Goal: Transaction & Acquisition: Purchase product/service

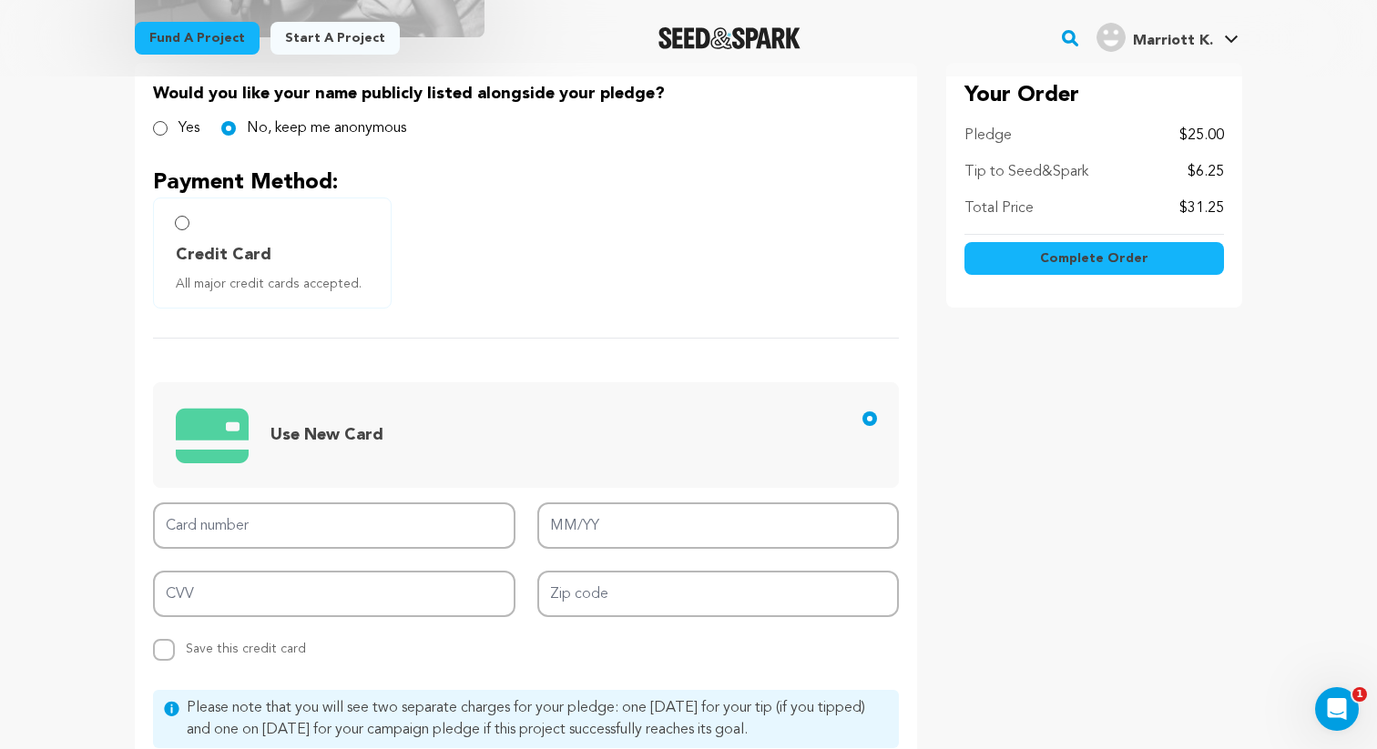
scroll to position [407, 0]
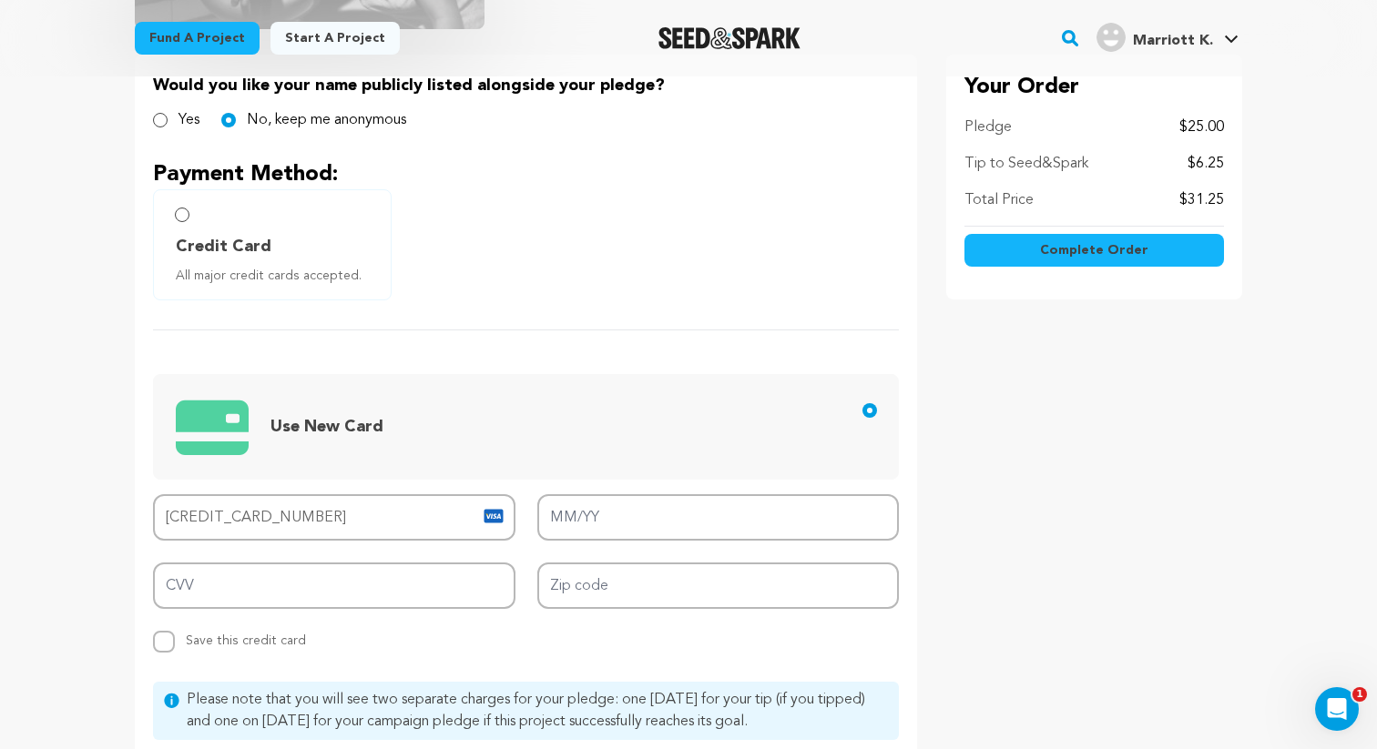
type input "[CREDIT_CARD_NUMBER]"
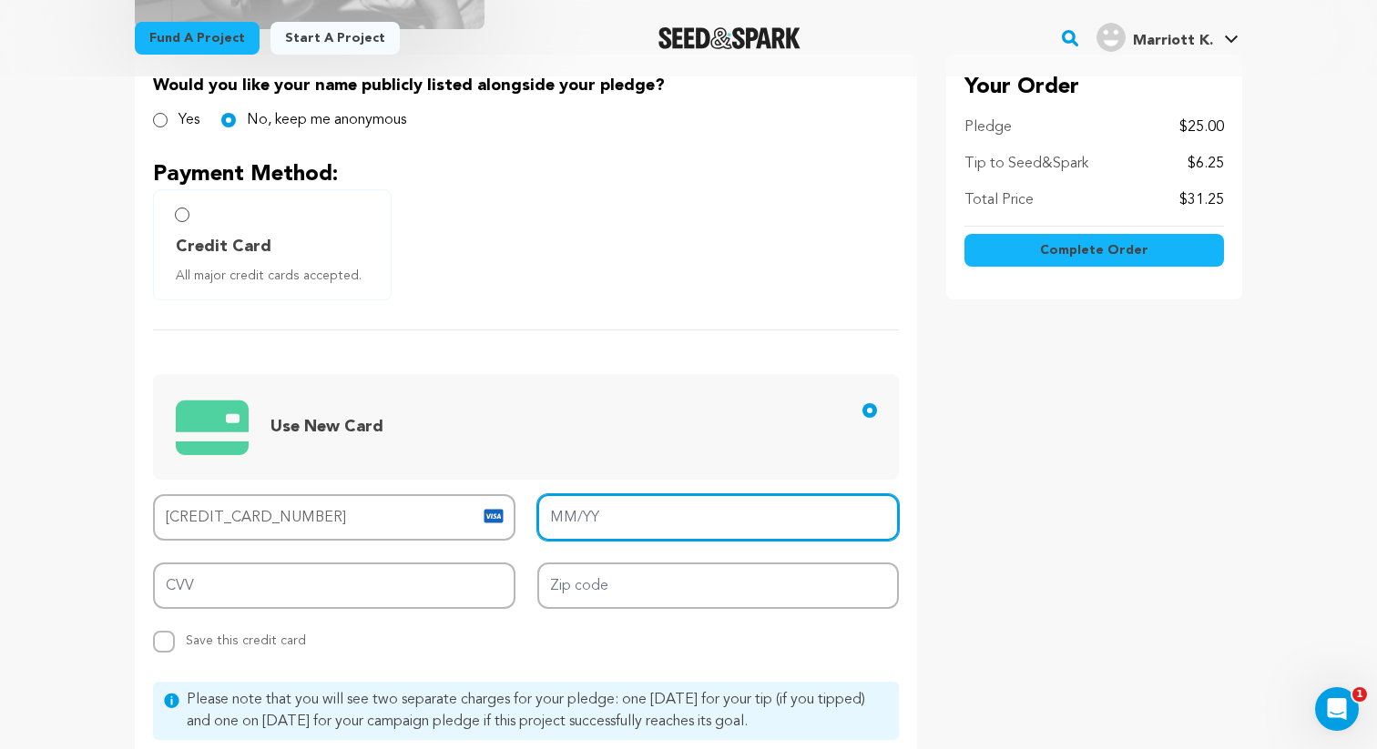
click at [700, 529] on input "MM/YY" at bounding box center [718, 517] width 362 height 46
type input "07/26"
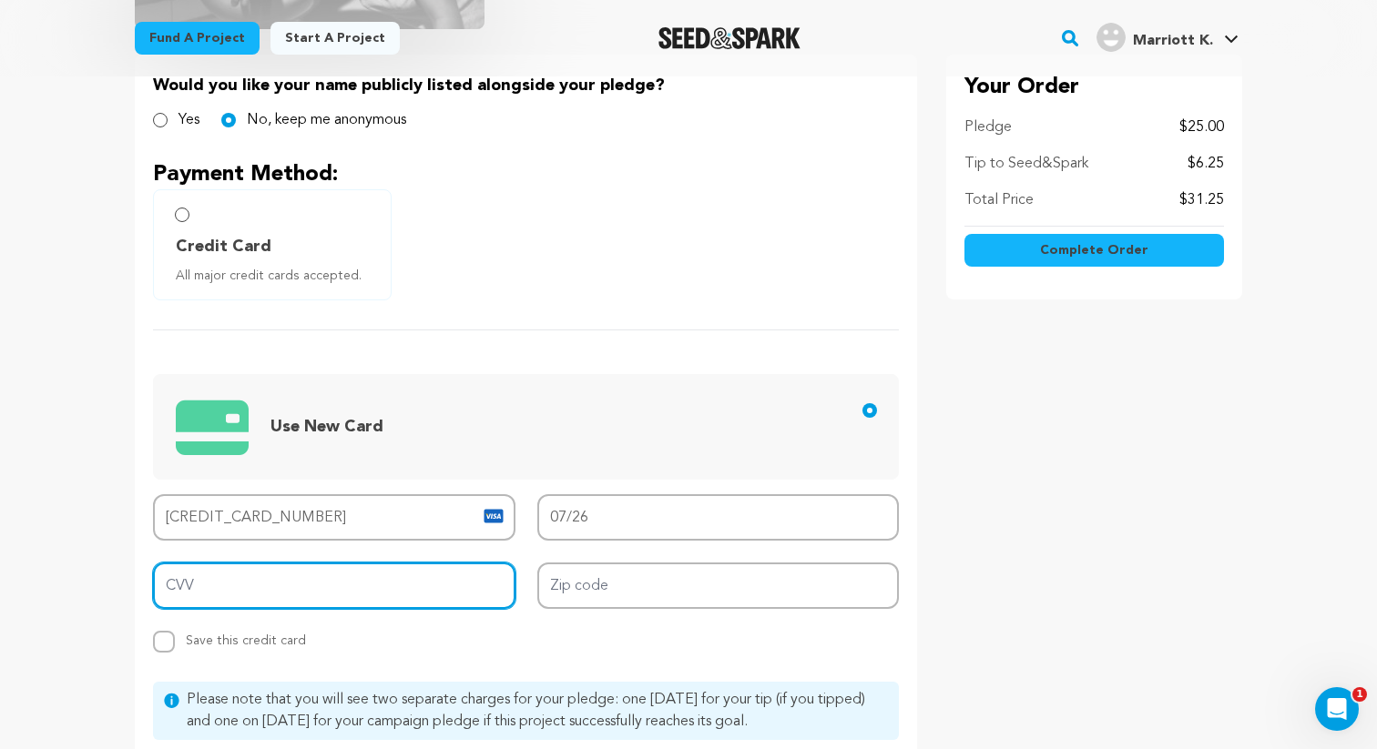
click at [293, 568] on input "CVV" at bounding box center [334, 586] width 362 height 46
type input "716"
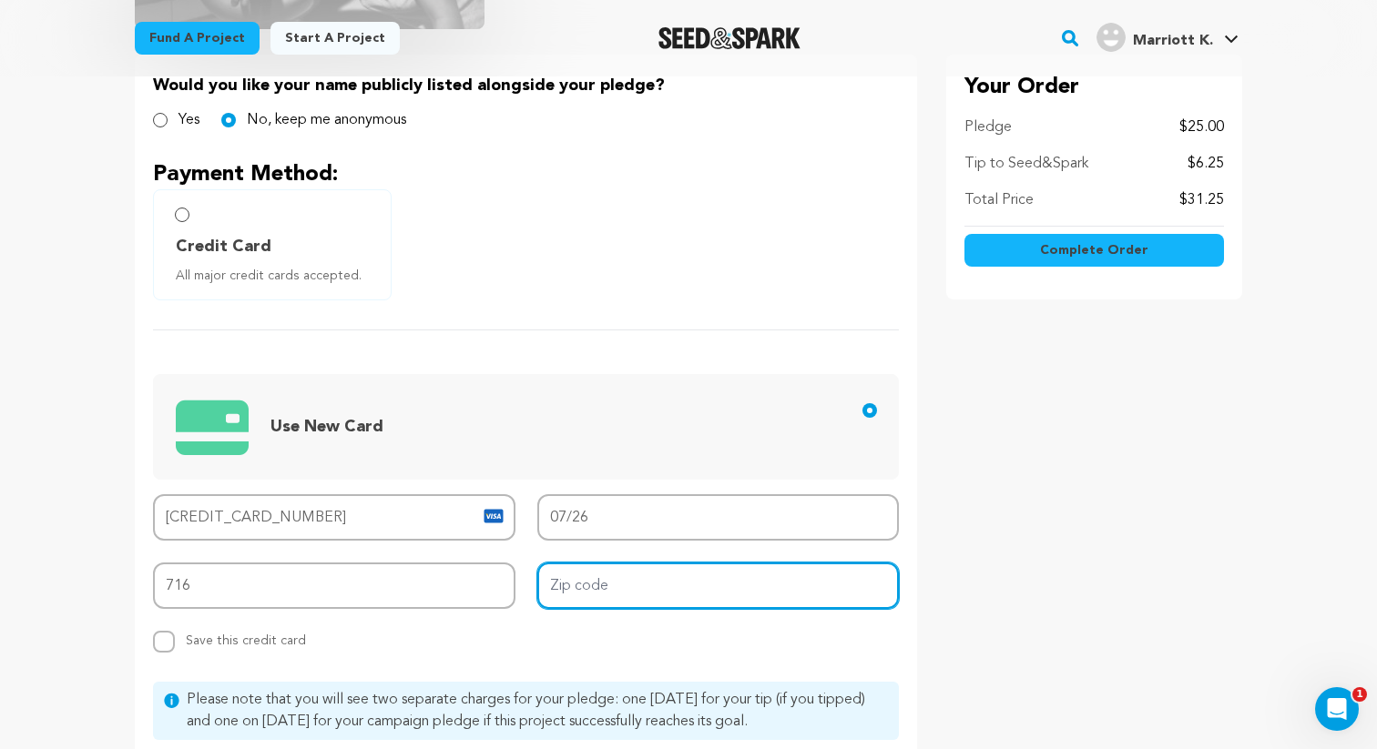
click at [595, 595] on input "Zip code" at bounding box center [718, 586] width 362 height 46
type input "94609"
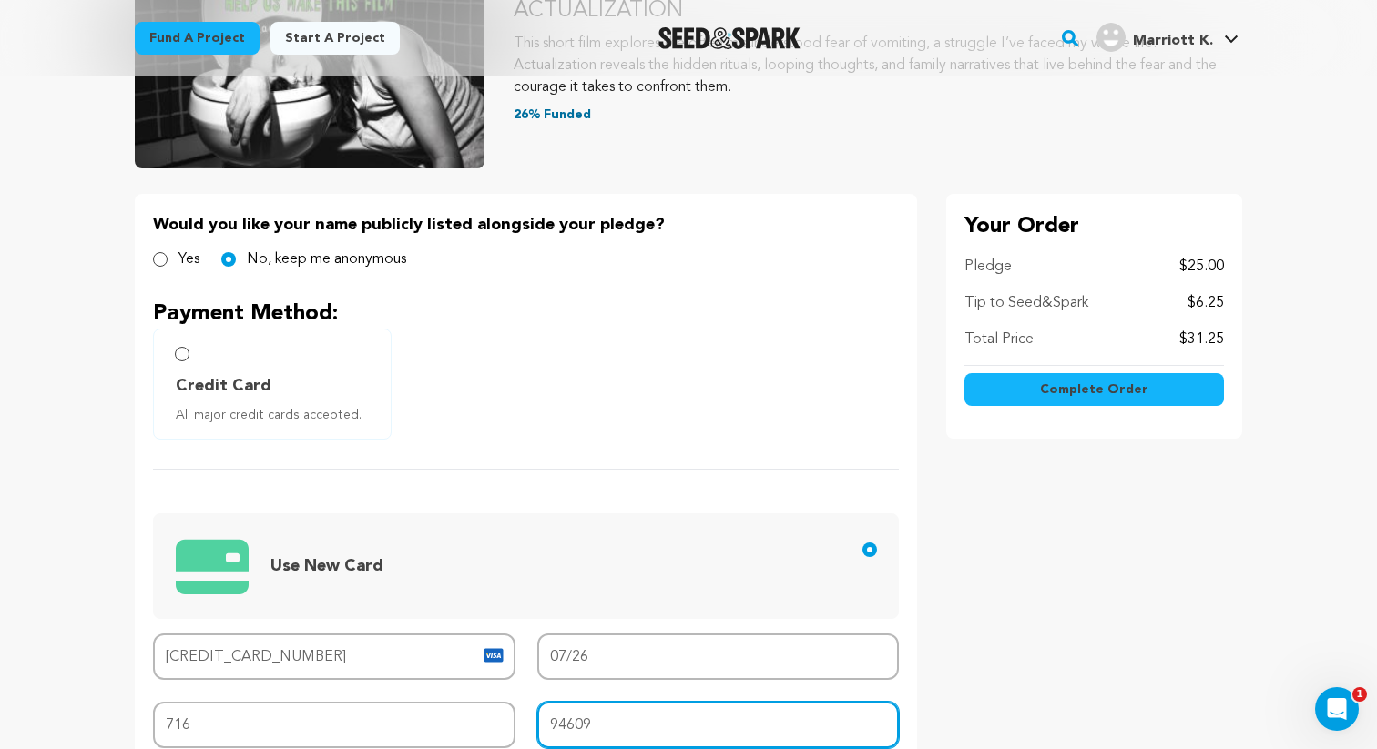
scroll to position [0, 0]
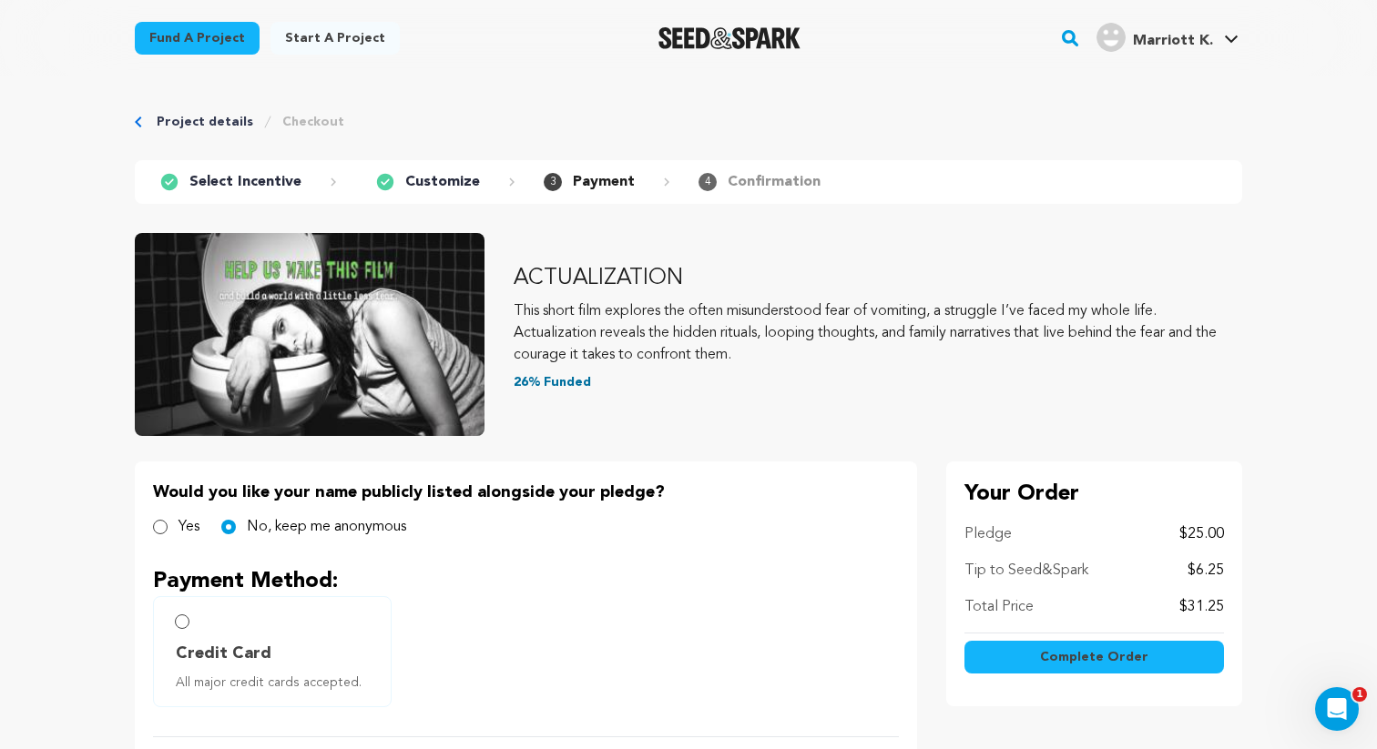
click at [1086, 664] on span "Complete Order" at bounding box center [1094, 657] width 108 height 18
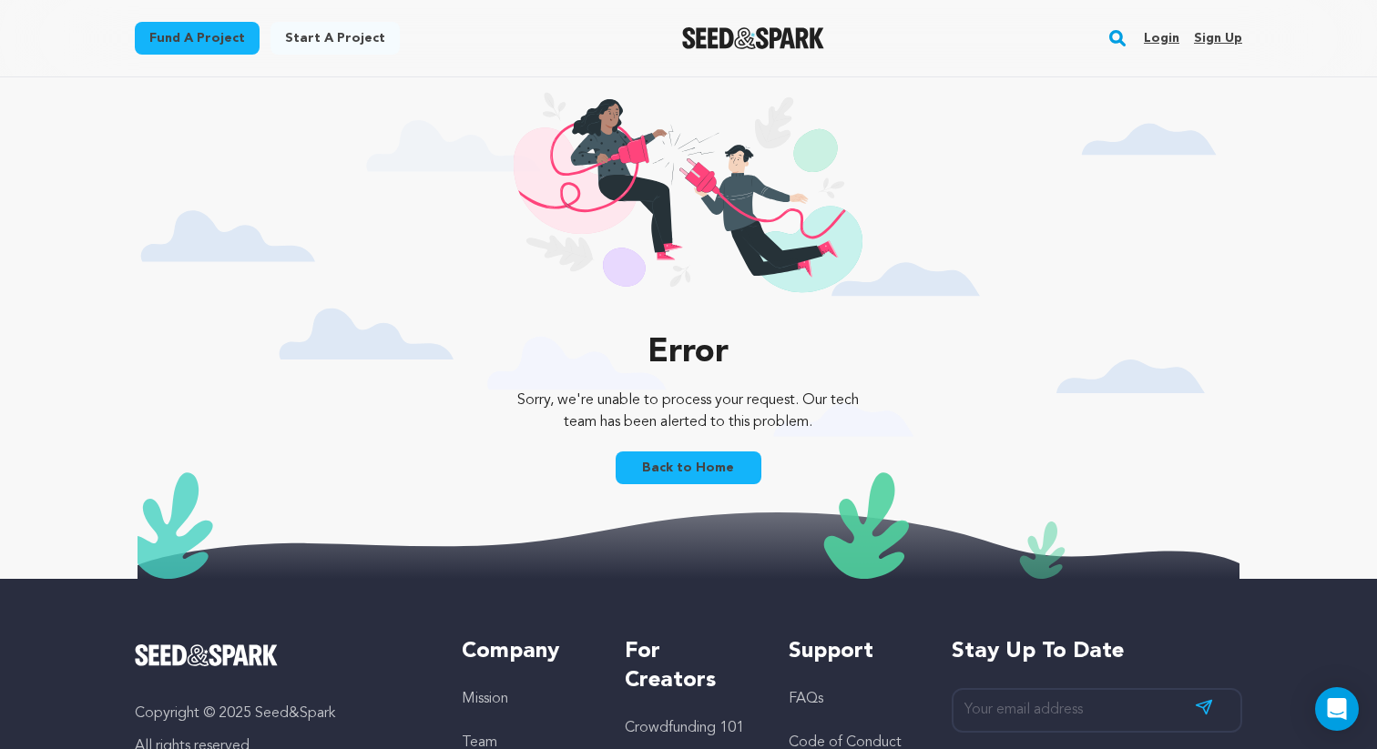
click at [703, 461] on link "Back to Home" at bounding box center [689, 468] width 146 height 33
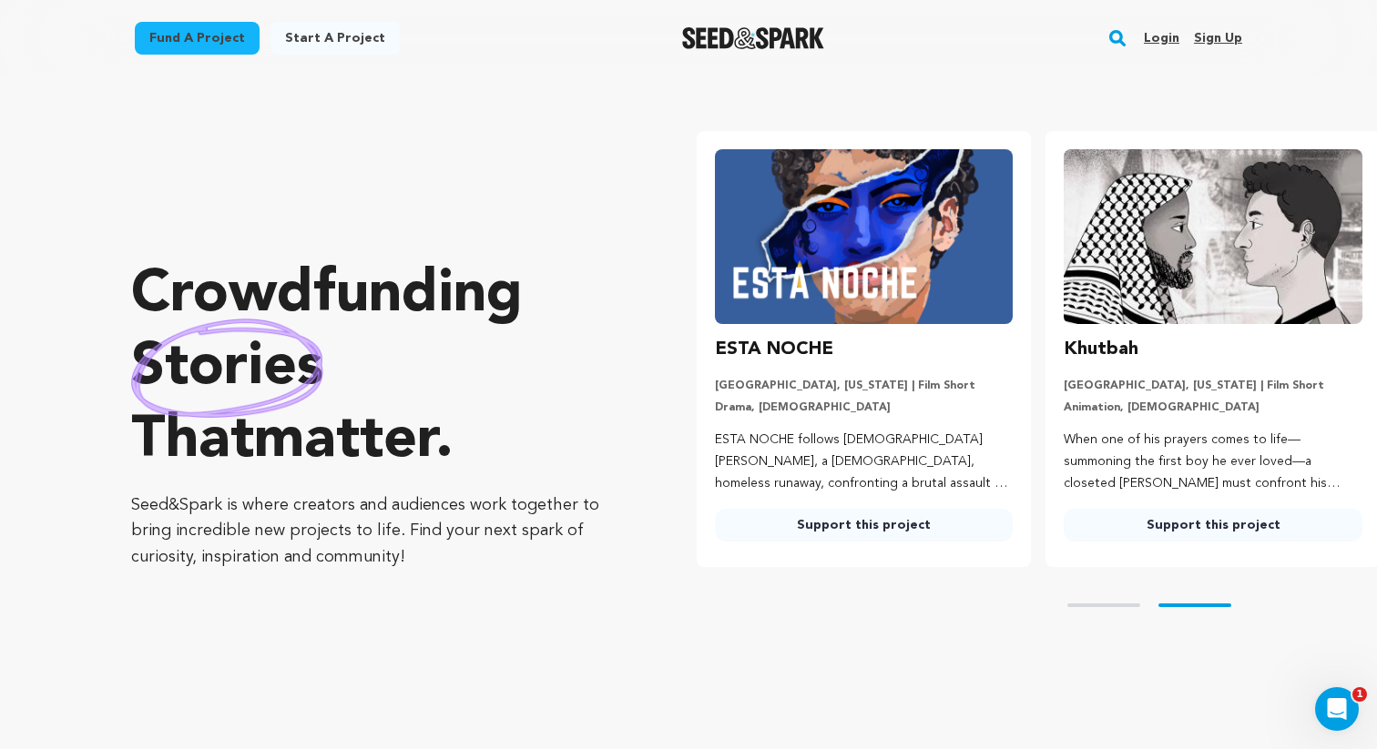
scroll to position [0, 50]
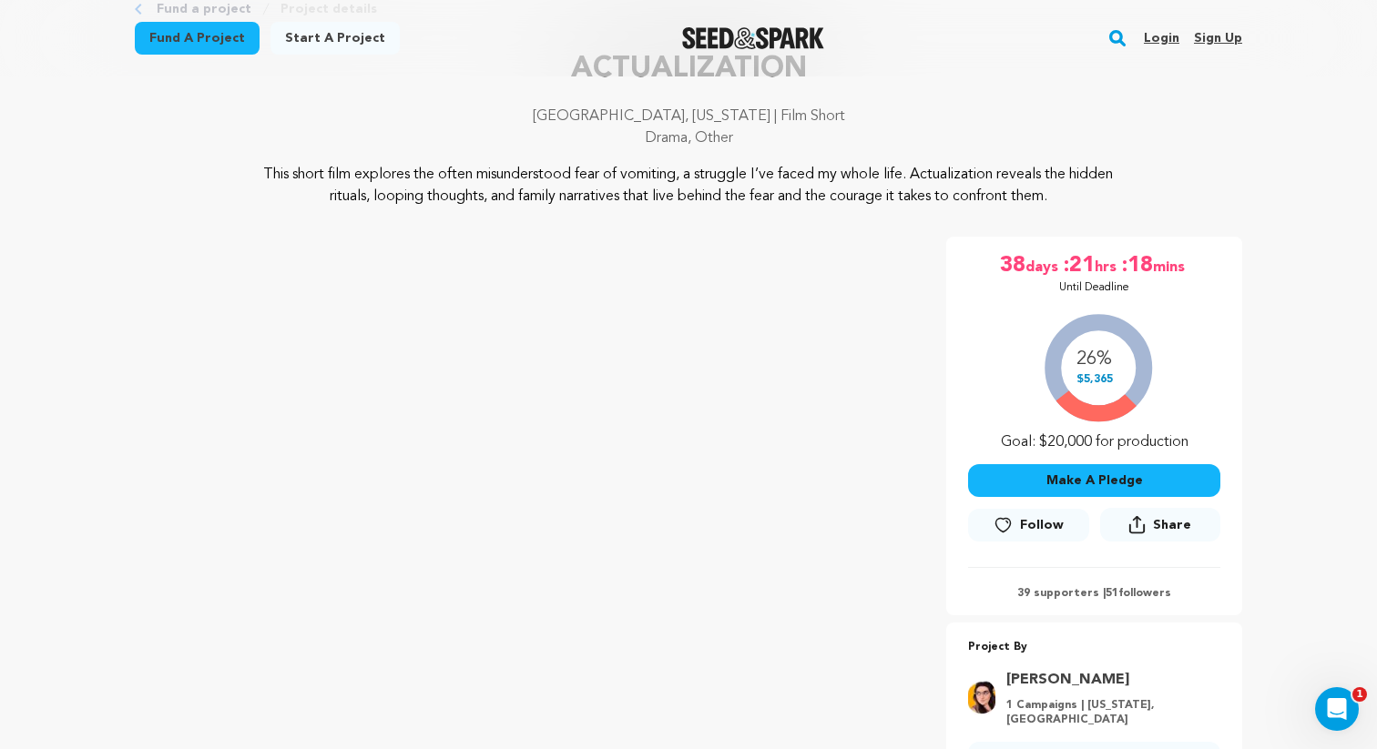
scroll to position [117, 0]
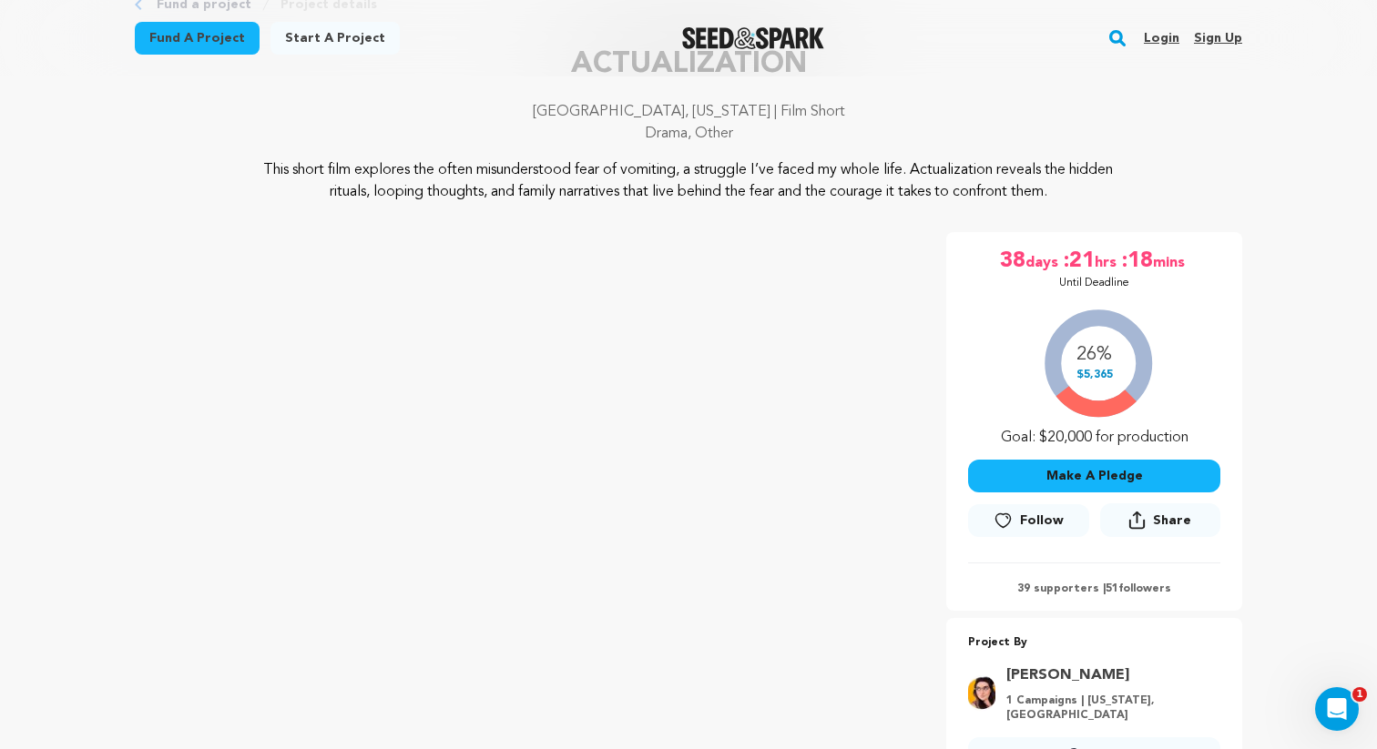
click at [1126, 476] on button "Make A Pledge" at bounding box center [1094, 476] width 252 height 33
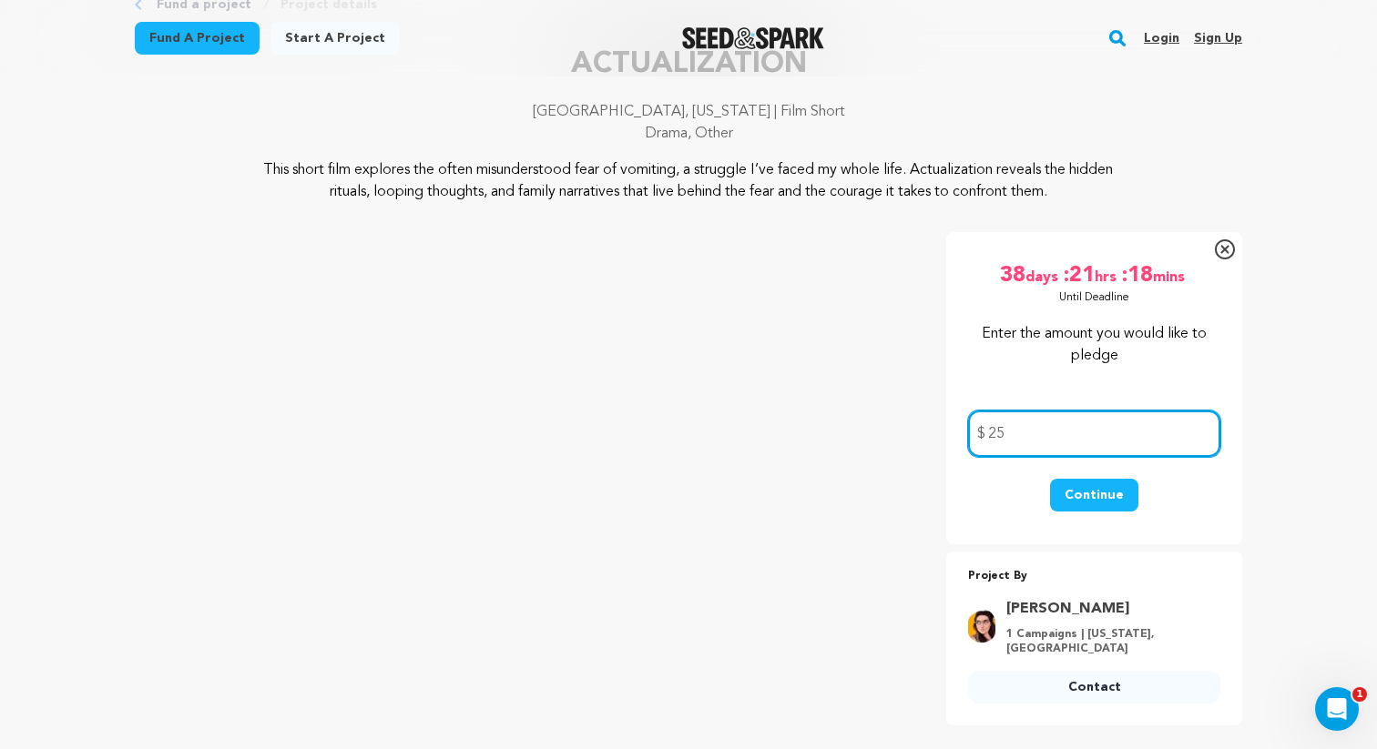
type input "25"
click at [1119, 502] on button "Continue" at bounding box center [1094, 495] width 88 height 33
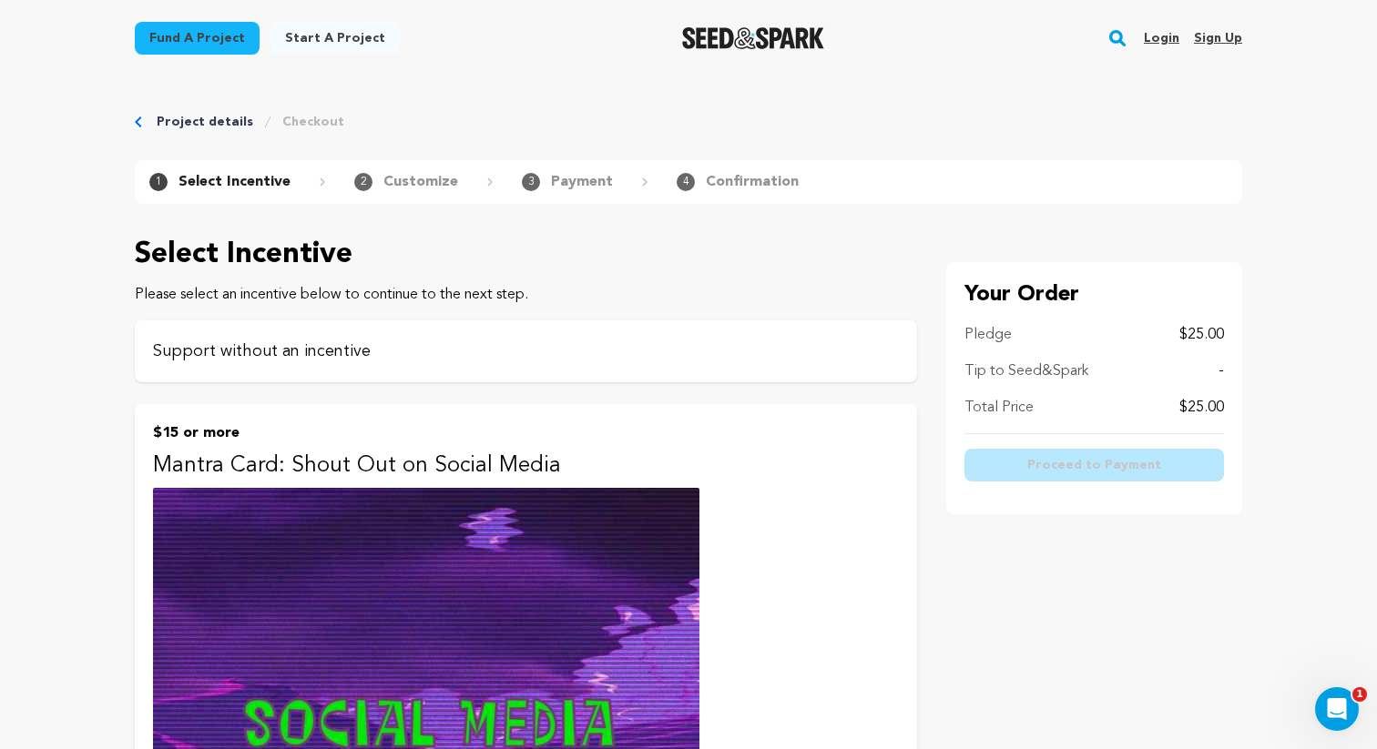
click at [355, 349] on p "Support without an incentive" at bounding box center [526, 351] width 746 height 25
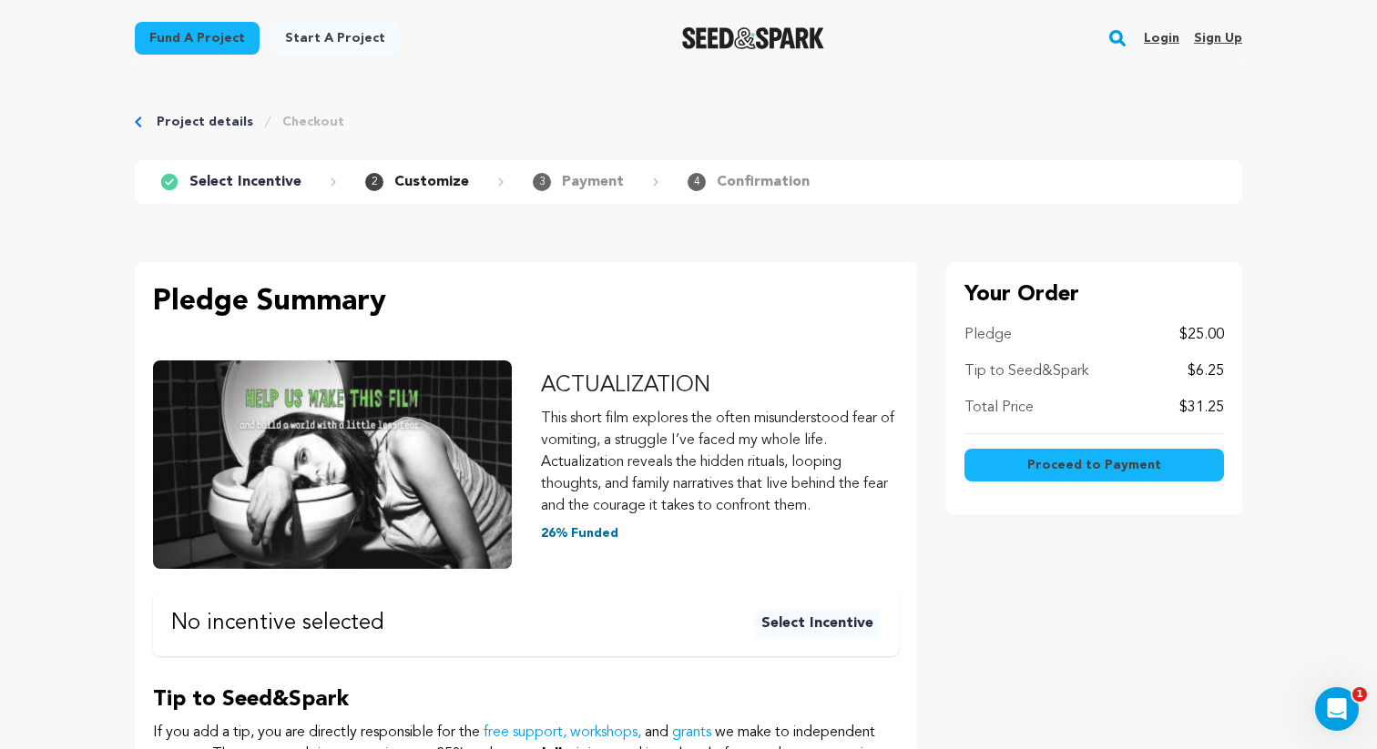
click at [1108, 461] on span "Proceed to Payment" at bounding box center [1094, 465] width 134 height 18
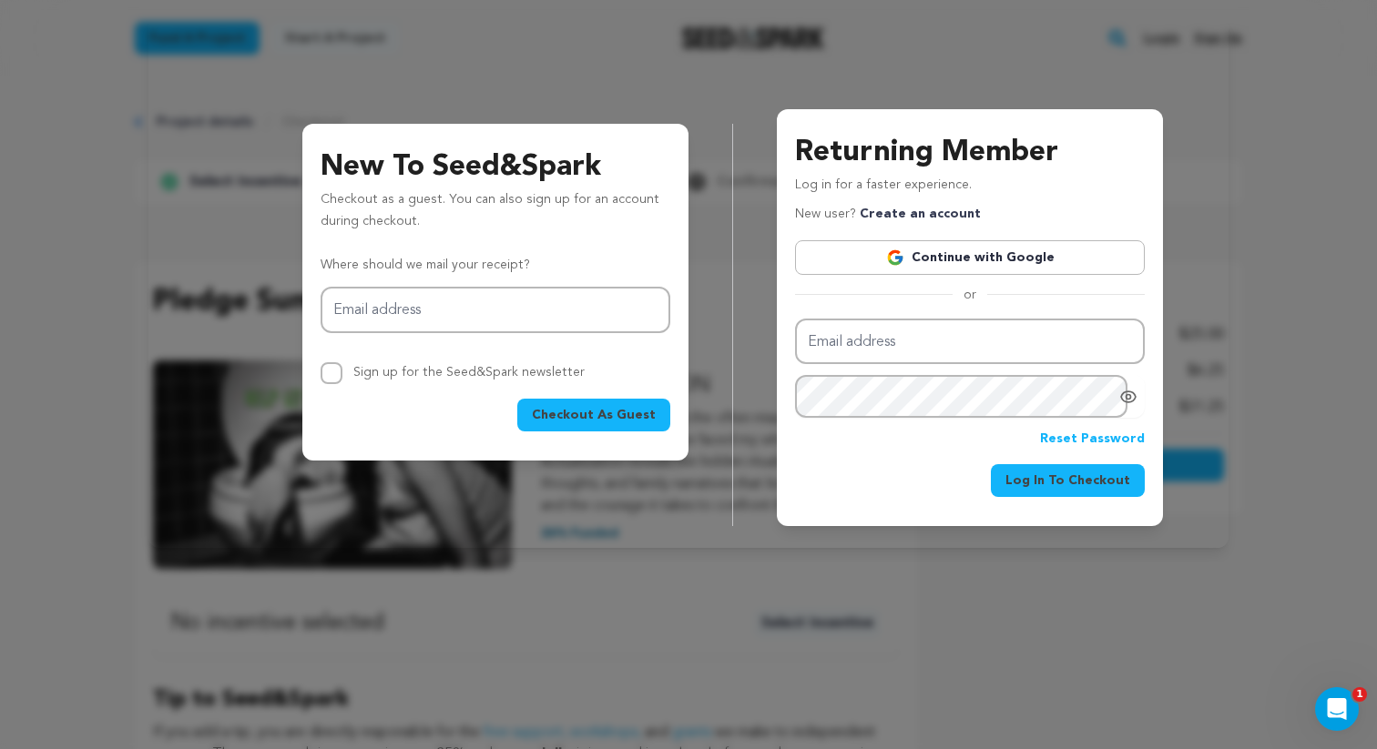
click at [597, 404] on button "Checkout As Guest" at bounding box center [593, 415] width 153 height 33
click at [930, 260] on link "Continue with Google" at bounding box center [970, 257] width 350 height 35
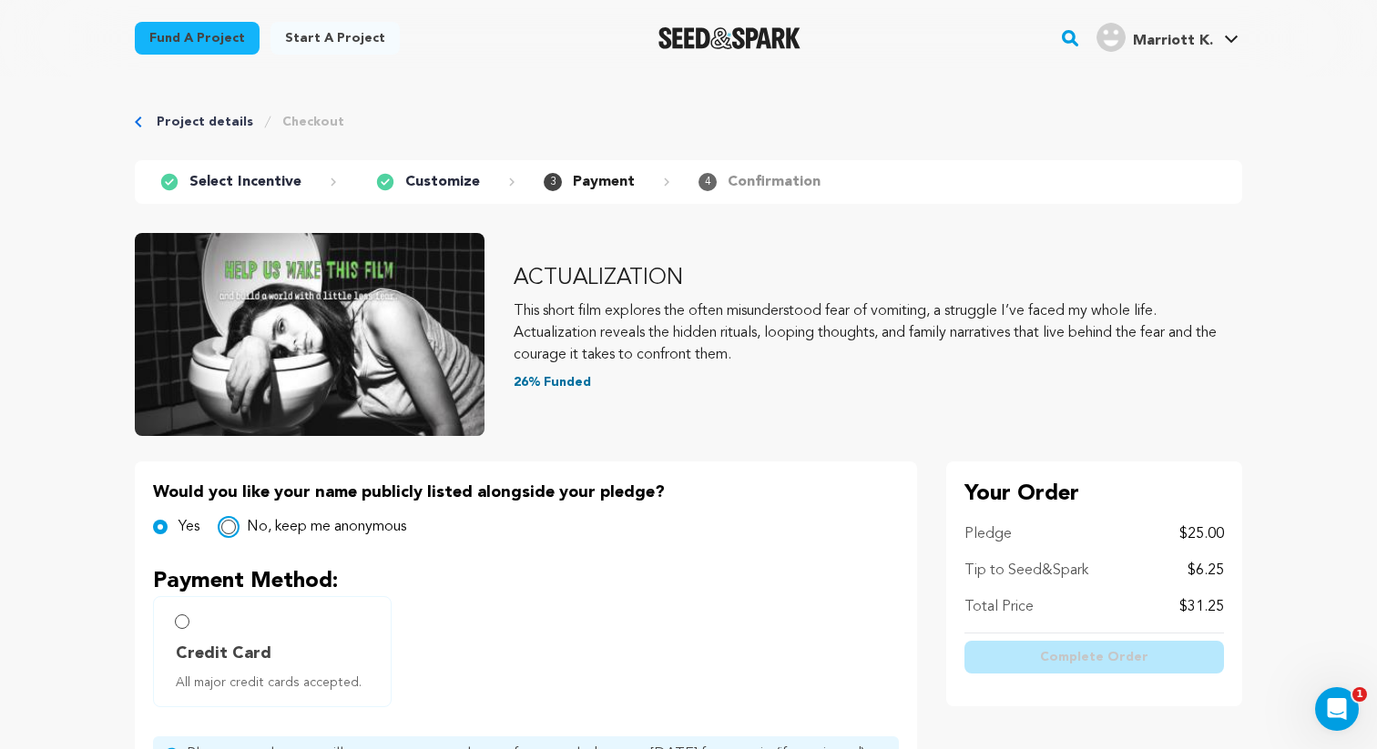
click at [229, 526] on input "No, keep me anonymous" at bounding box center [228, 527] width 15 height 15
radio input "true"
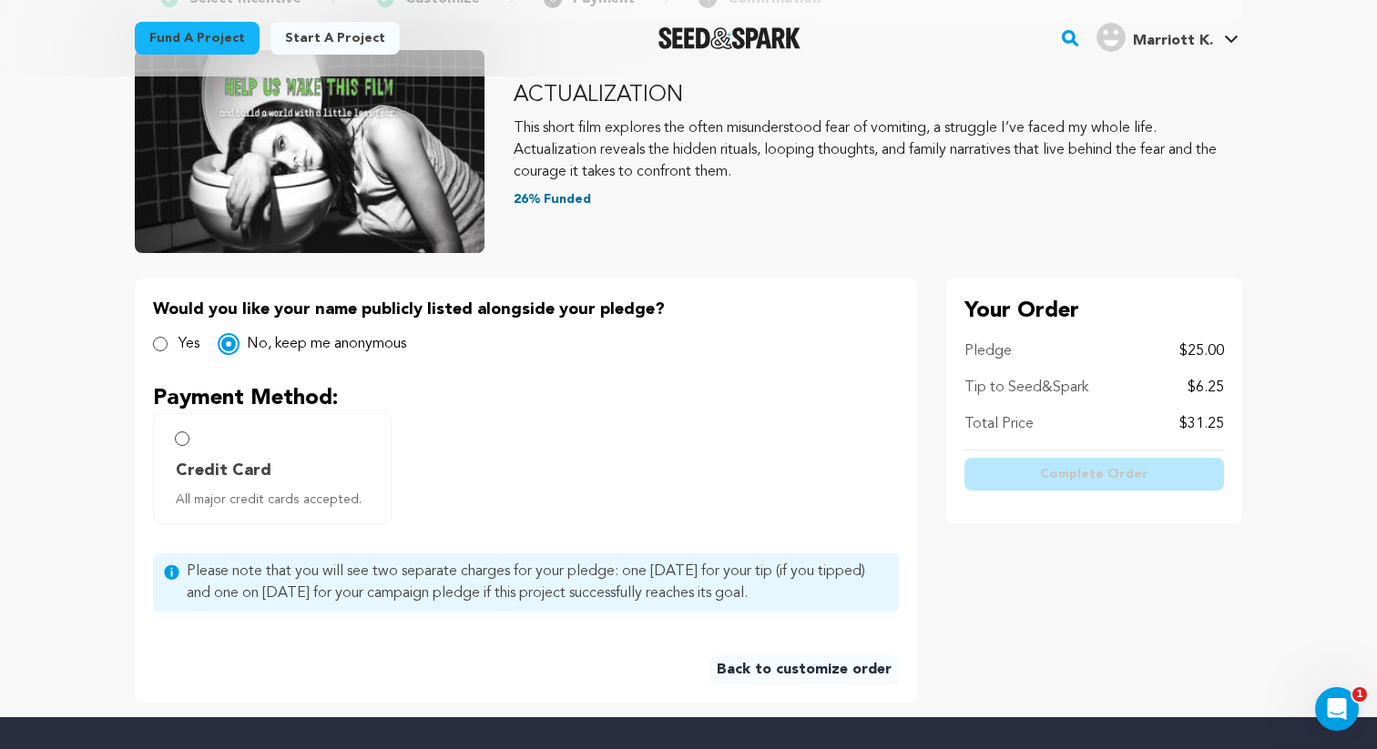
scroll to position [318, 0]
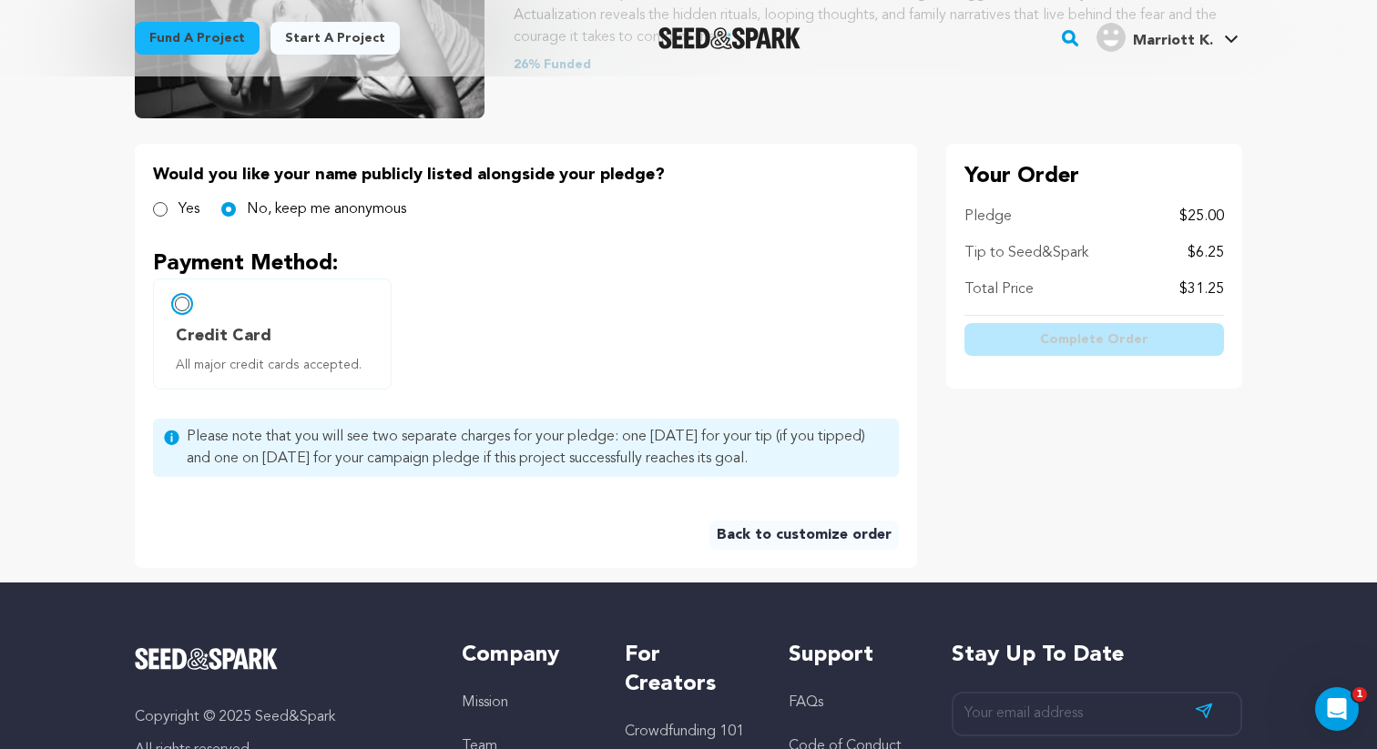
click at [180, 305] on input "Credit Card All major credit cards accepted." at bounding box center [182, 304] width 15 height 15
radio input "false"
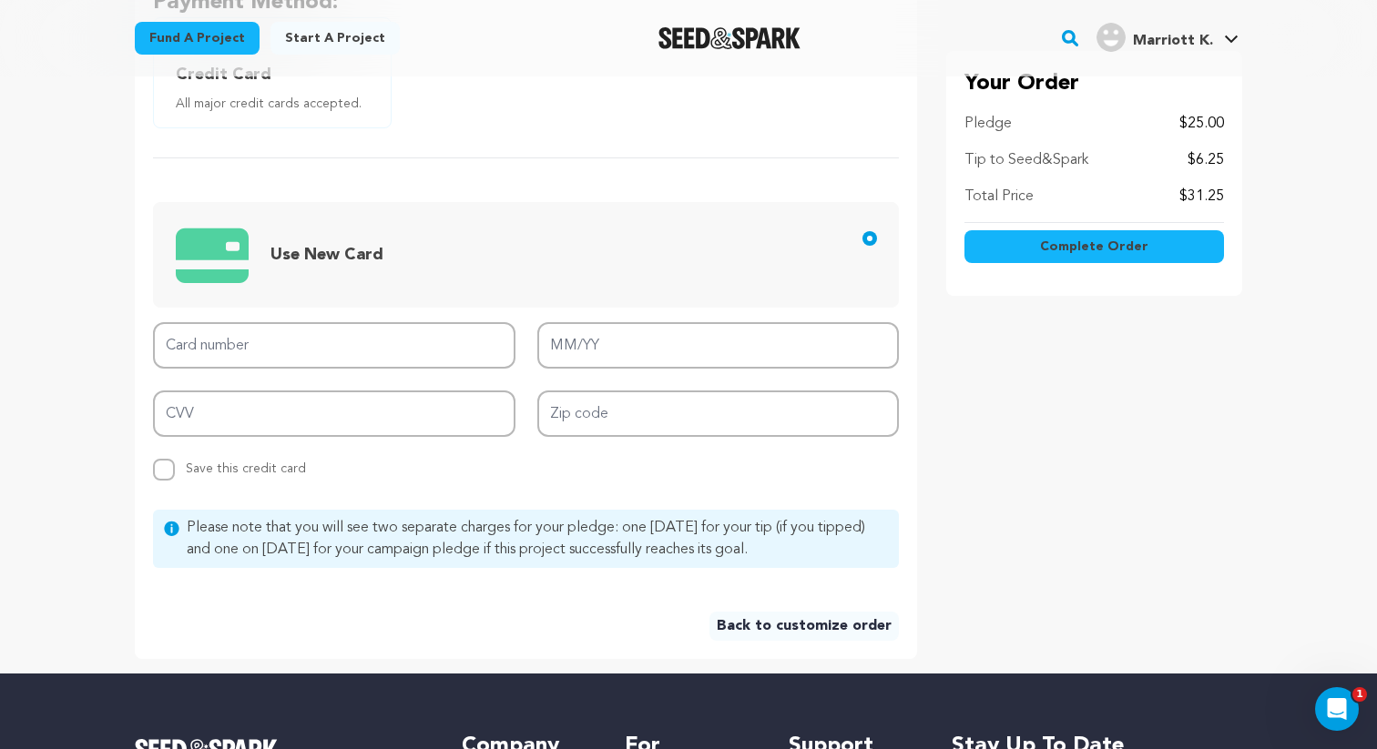
scroll to position [587, 0]
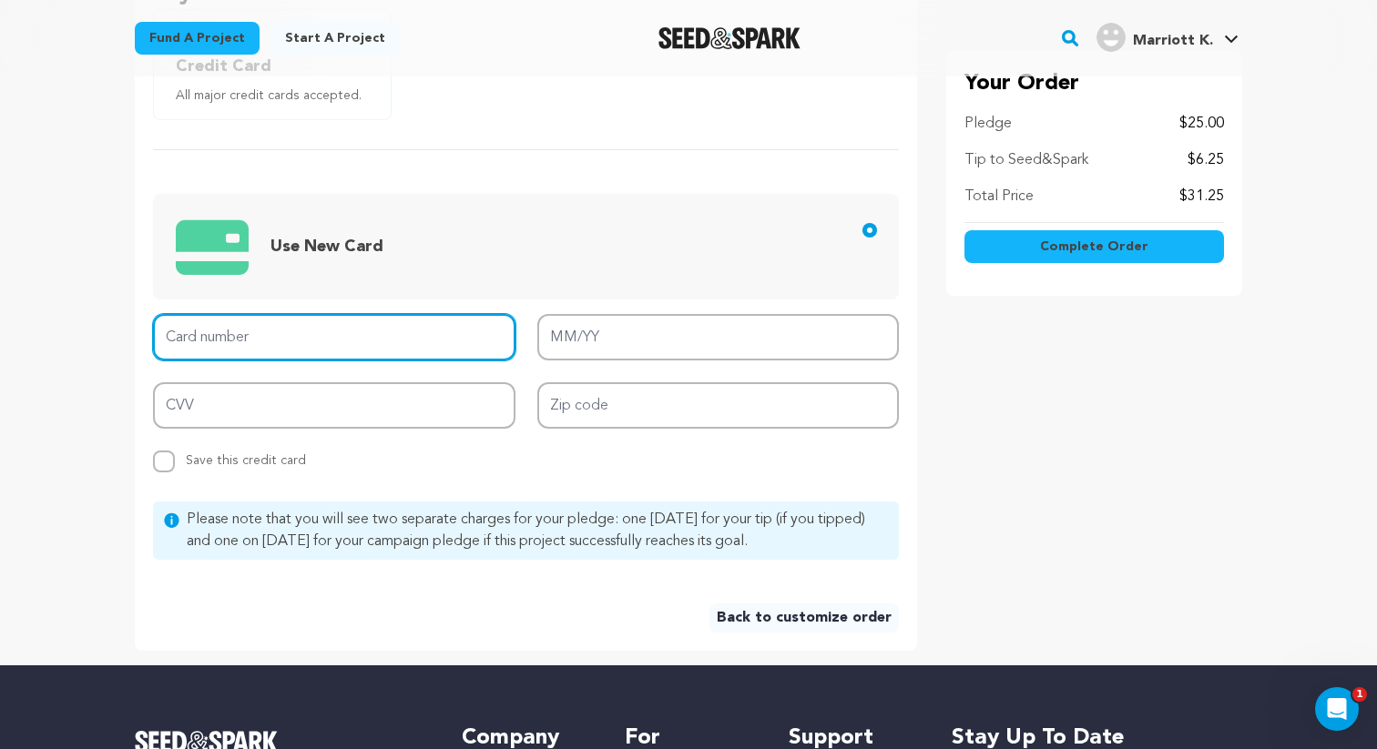
click at [377, 353] on input "Card number" at bounding box center [334, 337] width 362 height 46
type input "4430 5100 2502 7715"
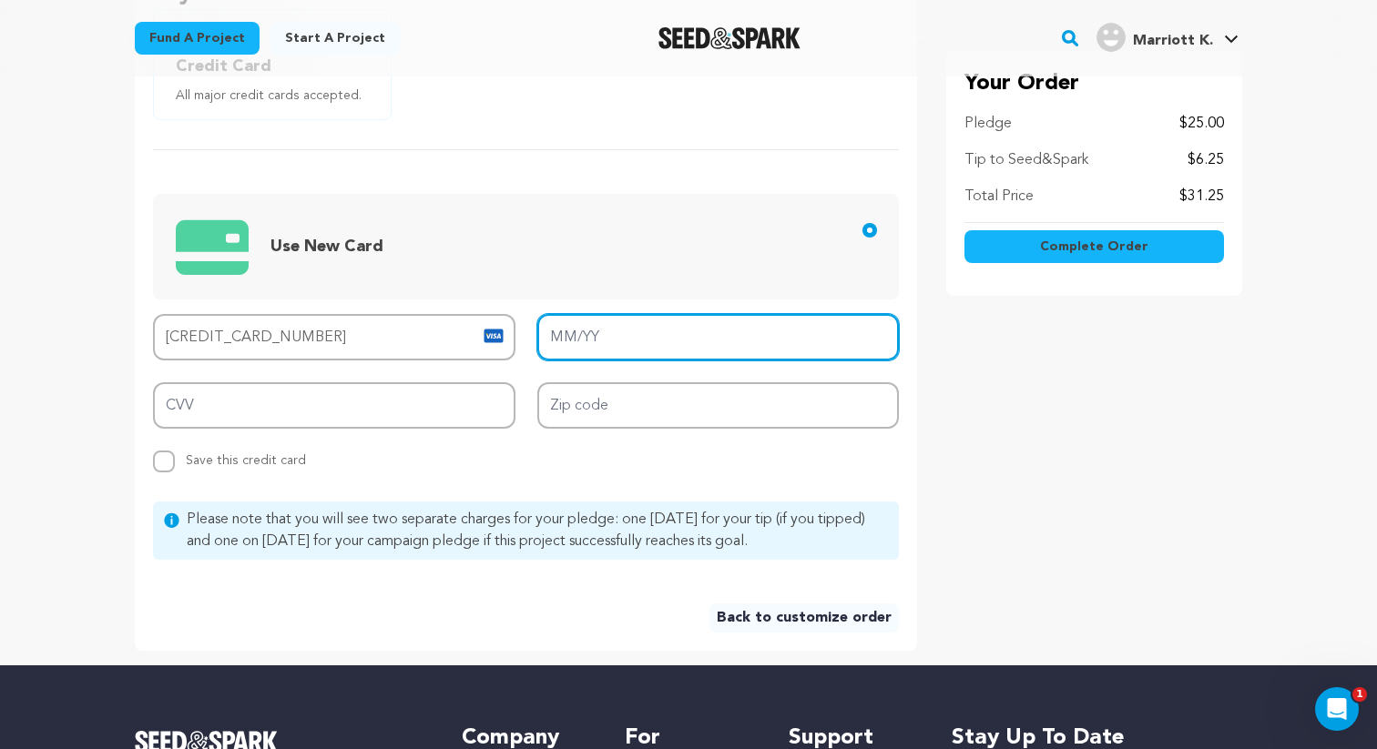
click at [609, 346] on input "MM/YY" at bounding box center [718, 337] width 362 height 46
type input "07/26"
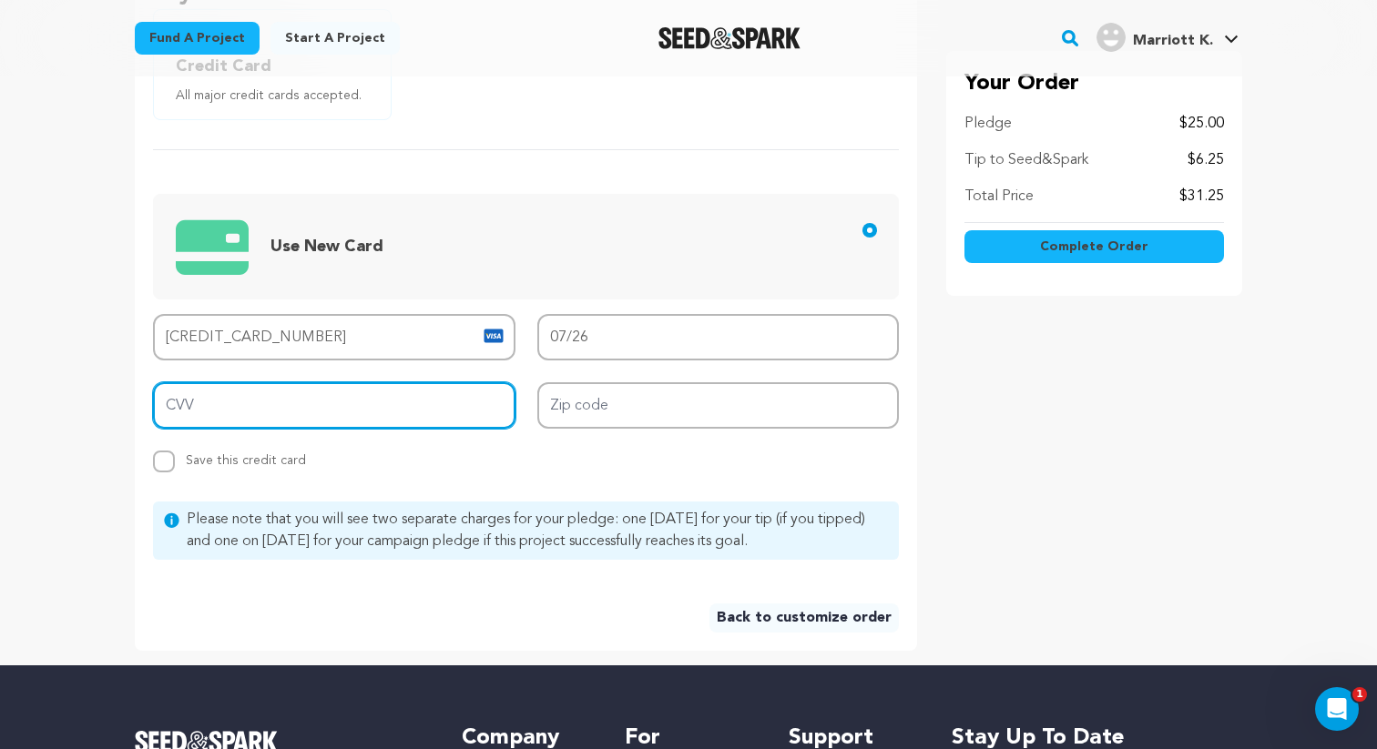
click at [378, 401] on input "CVV" at bounding box center [334, 405] width 362 height 46
type input "716"
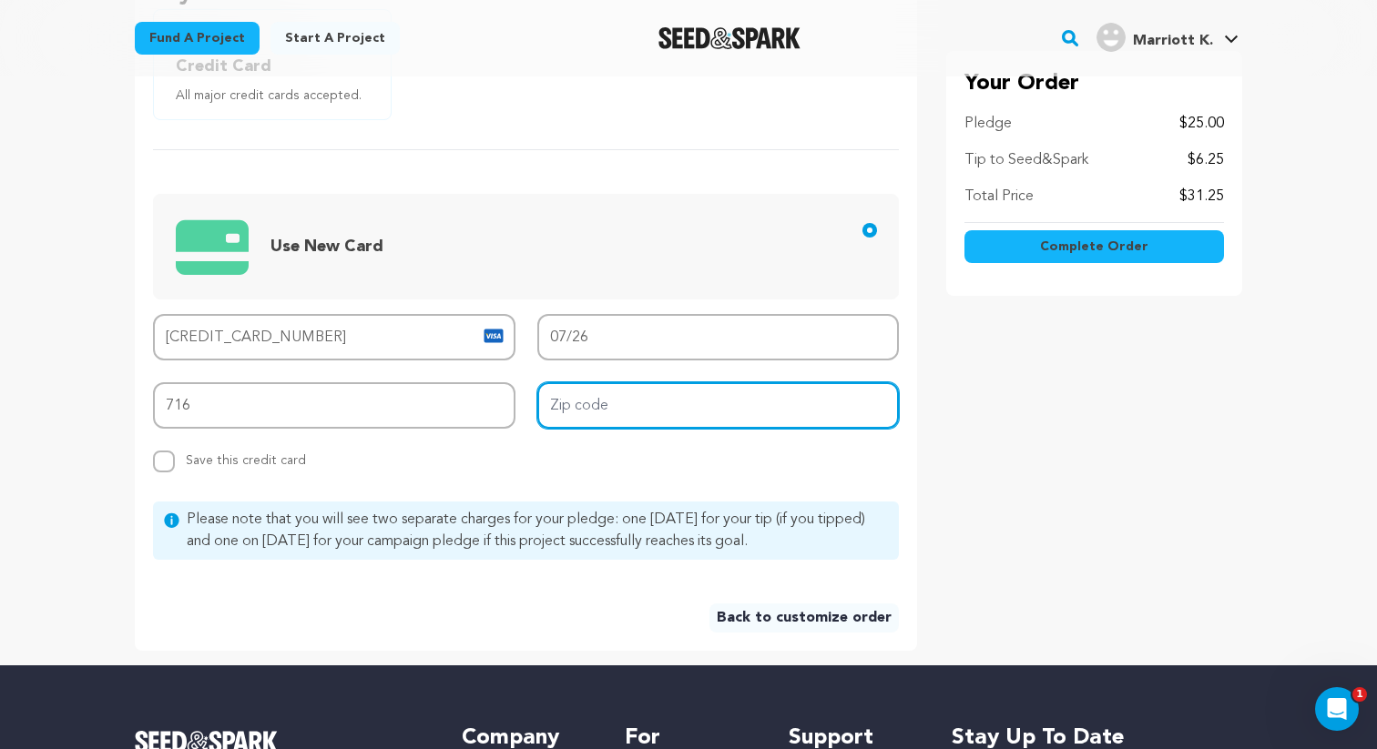
click at [595, 402] on input "Zip code" at bounding box center [718, 405] width 362 height 46
type input "94609"
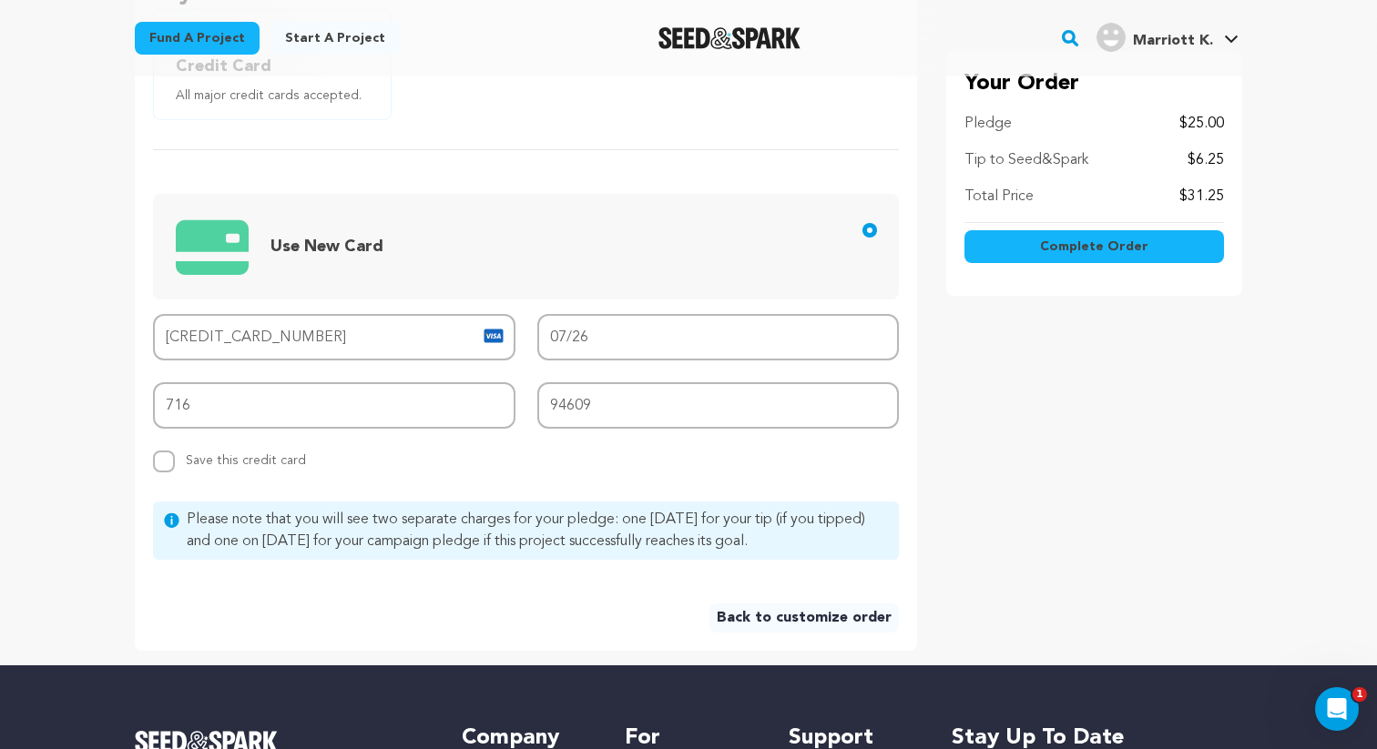
click at [647, 470] on div "Card number 4430 5100 2502 7715 MM/YY 07/26 CVV 716 Zip code 94609 Replace save…" at bounding box center [526, 393] width 746 height 158
click at [1094, 236] on button "Complete Order" at bounding box center [1094, 246] width 260 height 33
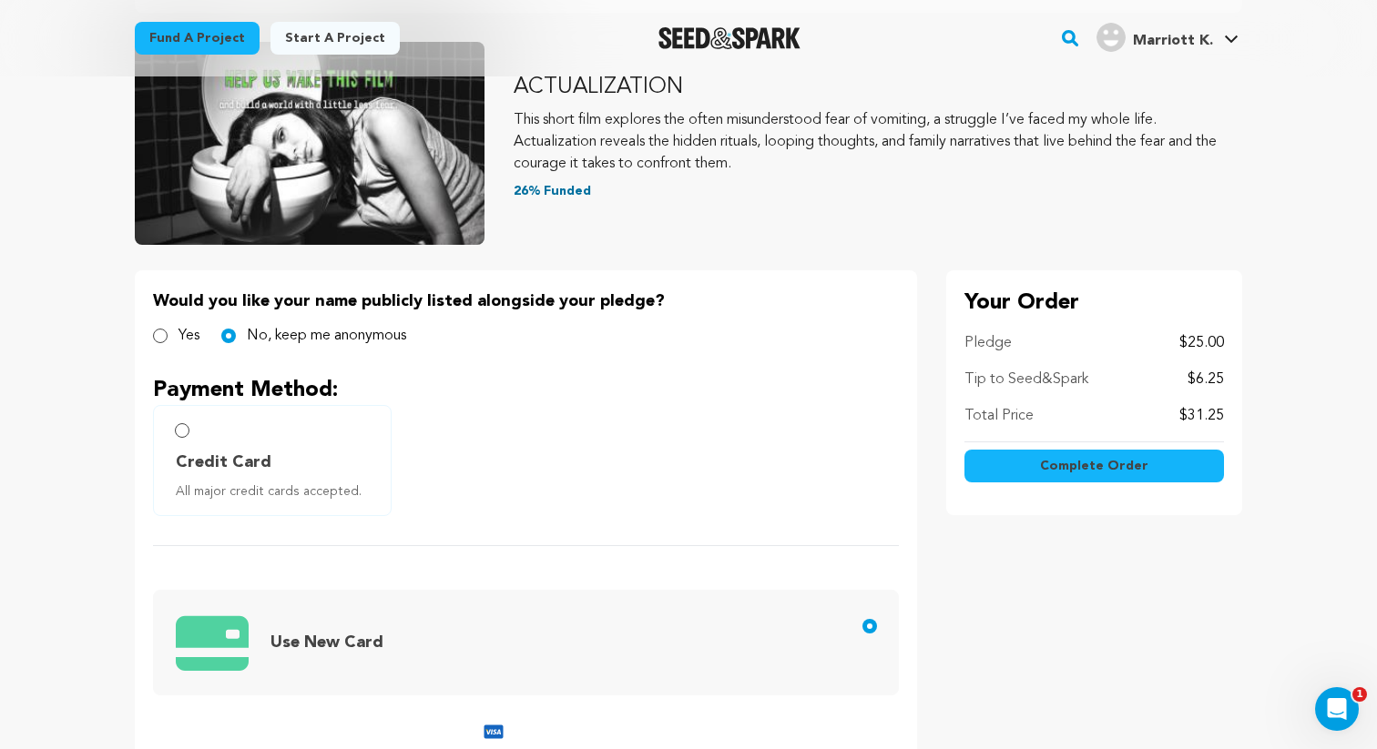
scroll to position [175, 0]
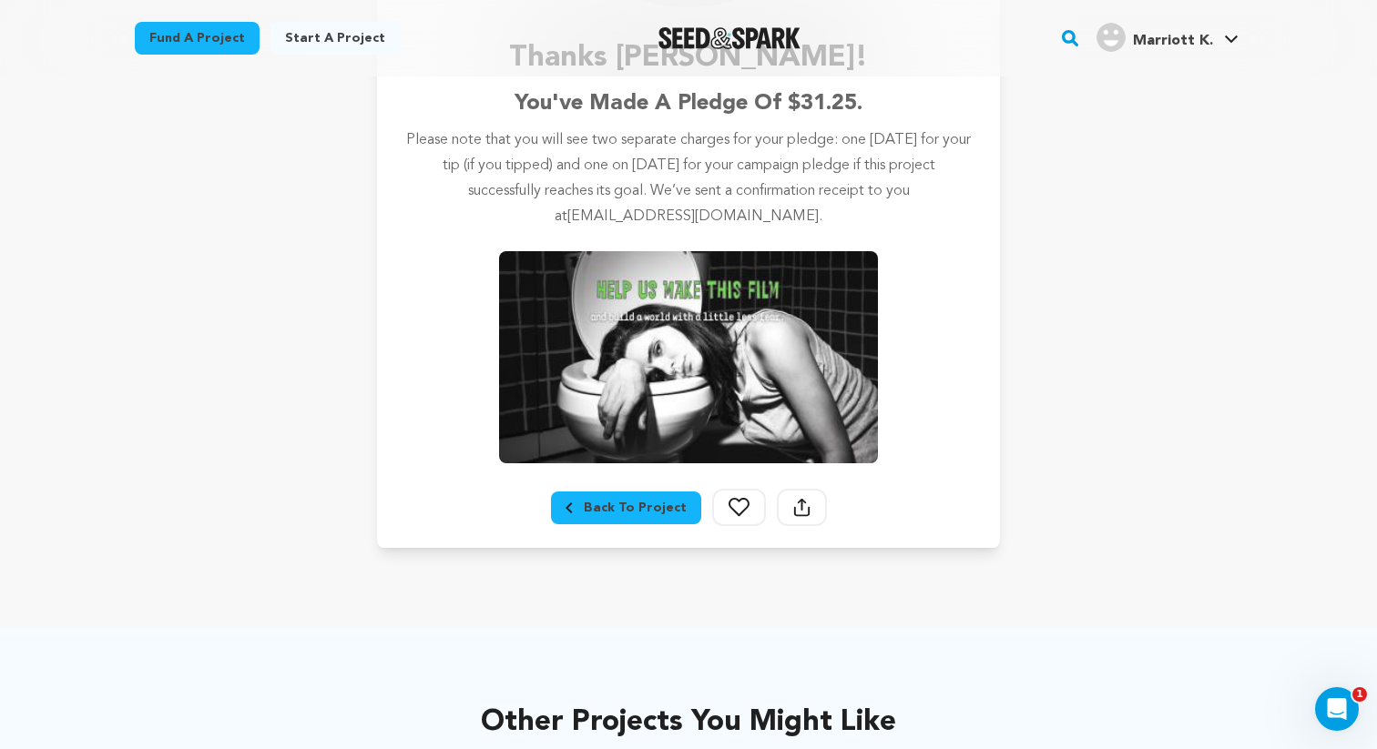
scroll to position [138, 0]
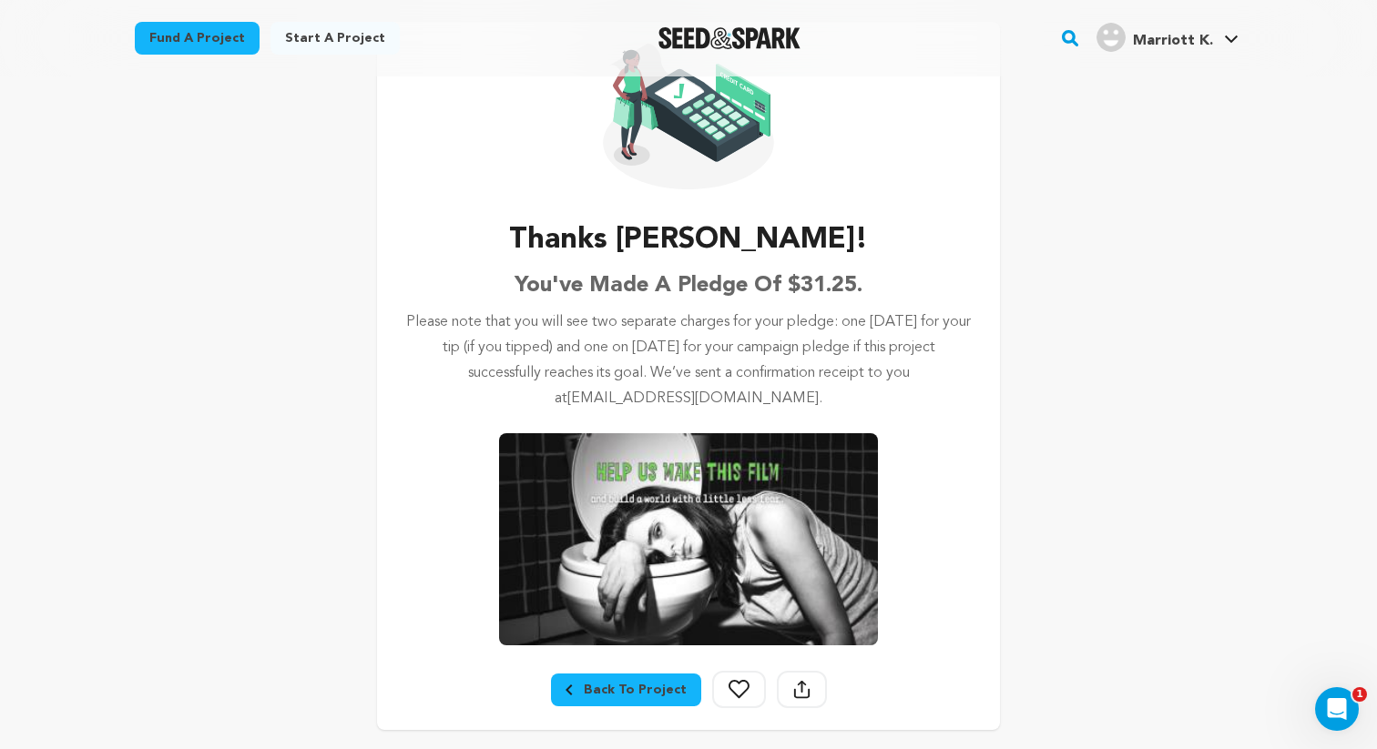
click at [631, 694] on div "Back To Project" at bounding box center [626, 690] width 121 height 18
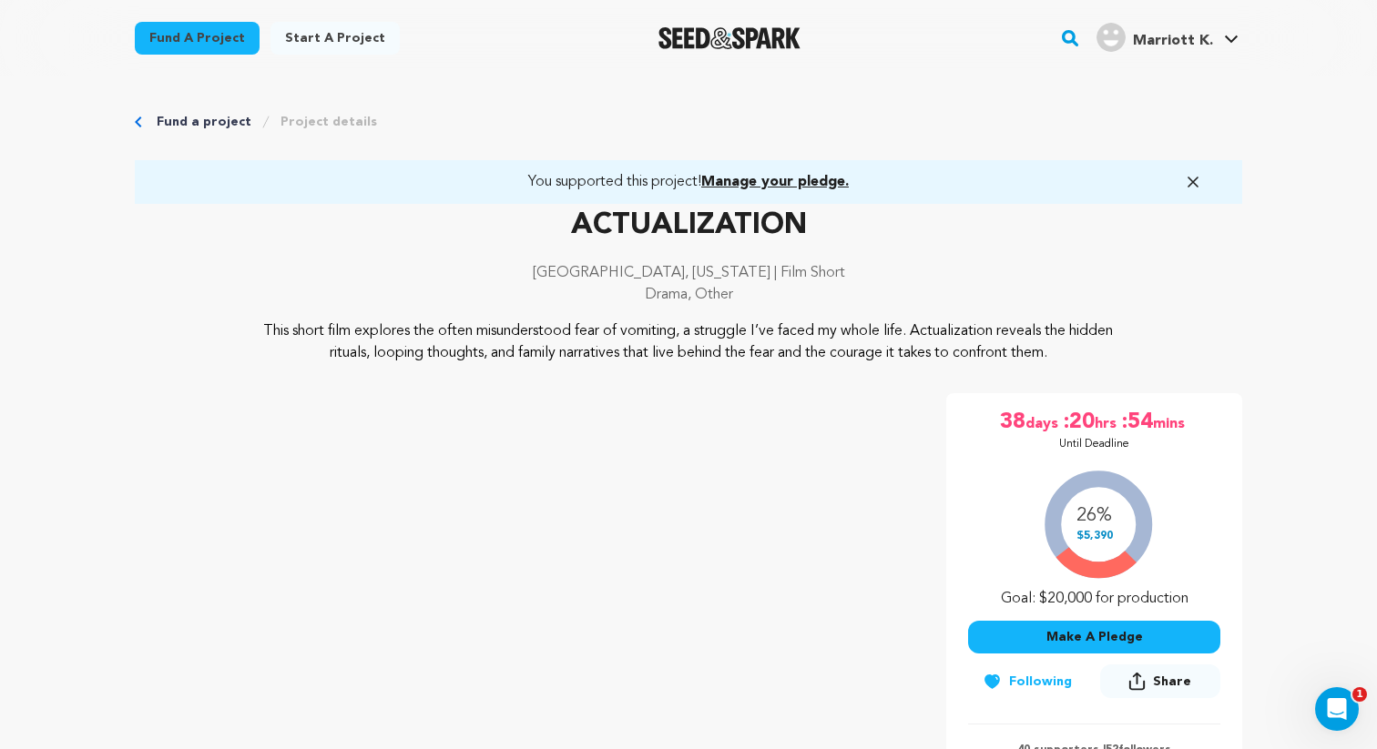
click at [354, 123] on link "Project details" at bounding box center [328, 122] width 97 height 18
click at [341, 117] on link "Project details" at bounding box center [328, 122] width 97 height 18
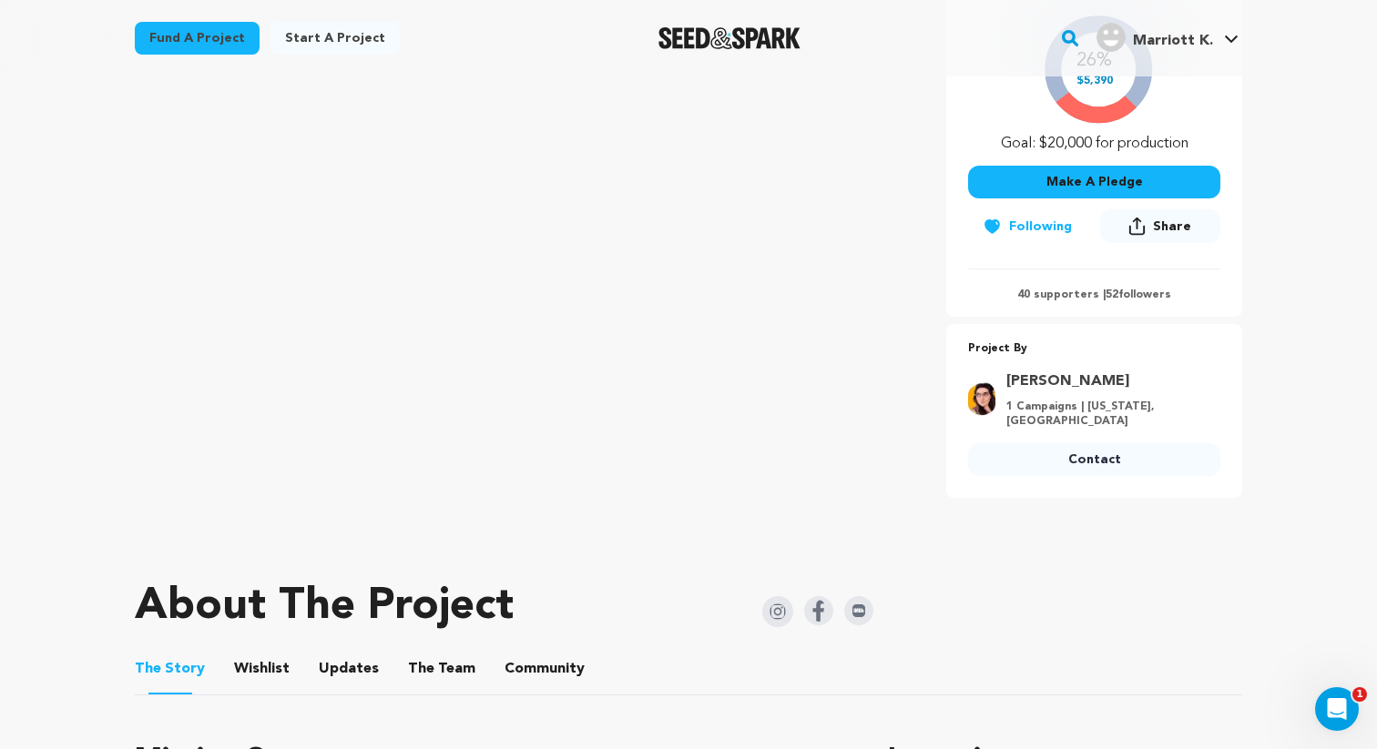
scroll to position [784, 0]
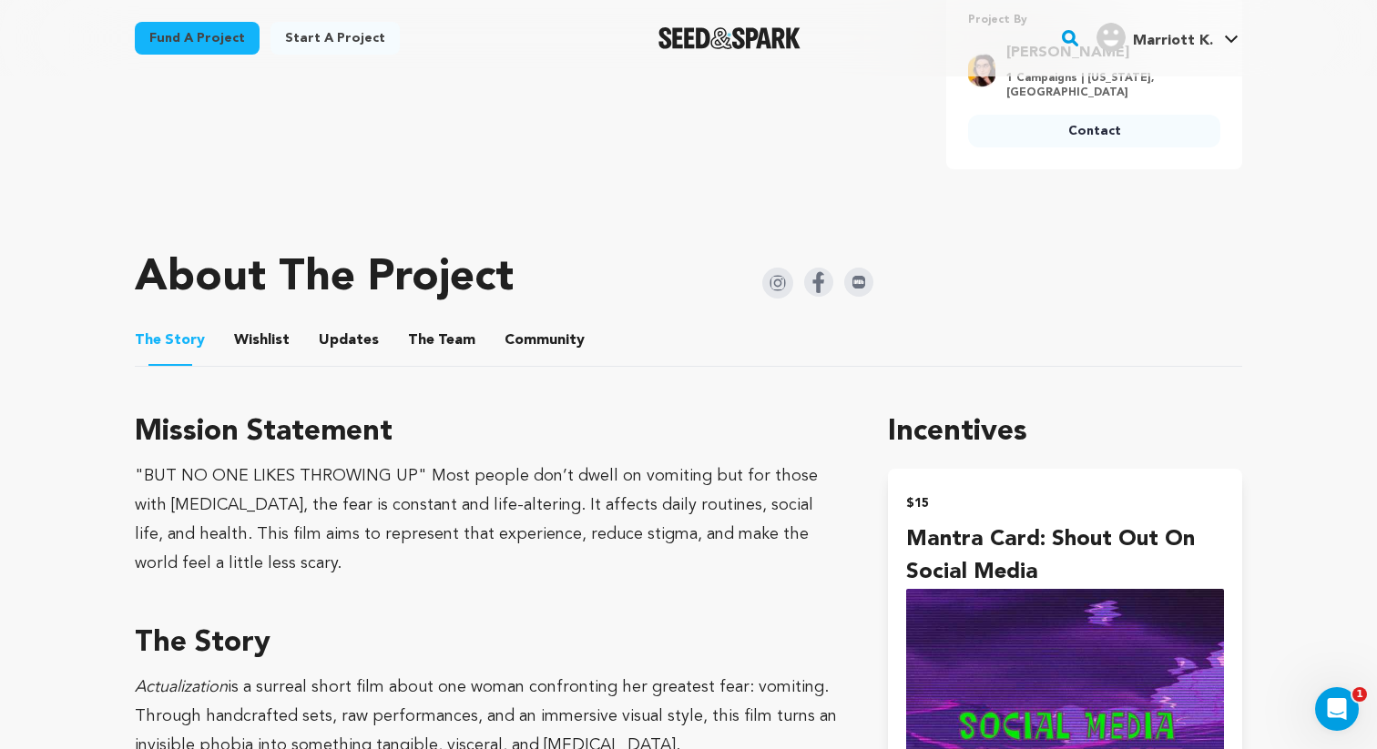
click at [270, 345] on button "Wishlist" at bounding box center [262, 344] width 44 height 44
